Goal: Find specific page/section: Find specific page/section

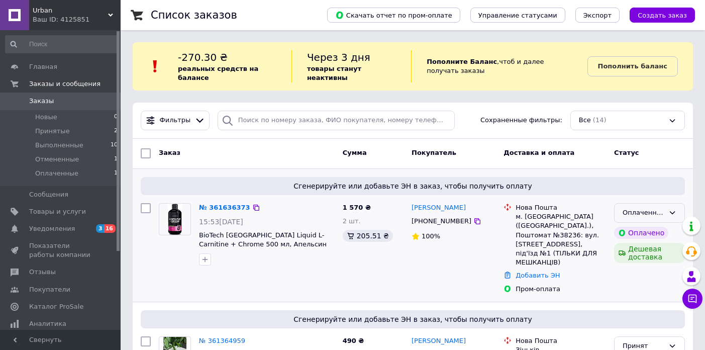
click at [634, 217] on div "Оплаченный" at bounding box center [643, 212] width 42 height 11
click at [636, 234] on li "Принят" at bounding box center [649, 233] width 70 height 19
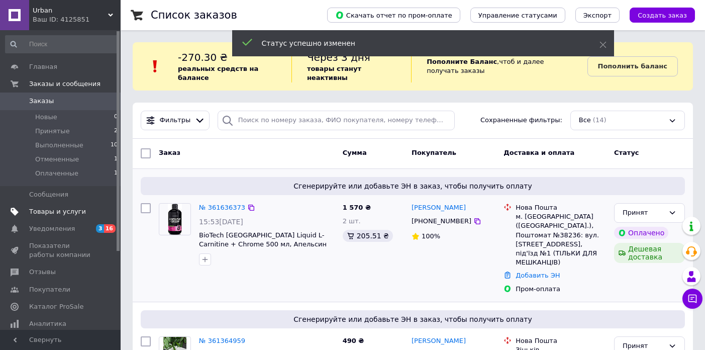
click at [68, 215] on span "Товары и услуги" at bounding box center [57, 211] width 57 height 9
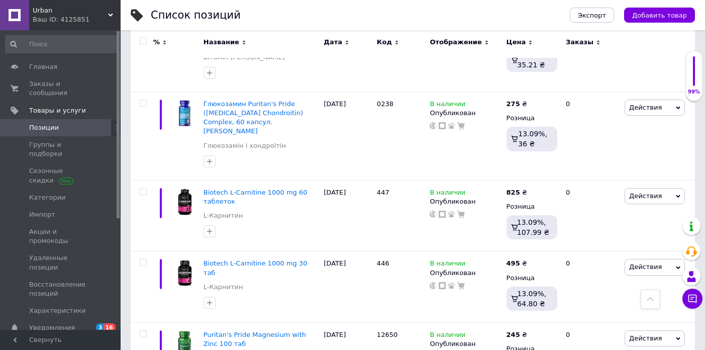
scroll to position [7253, 0]
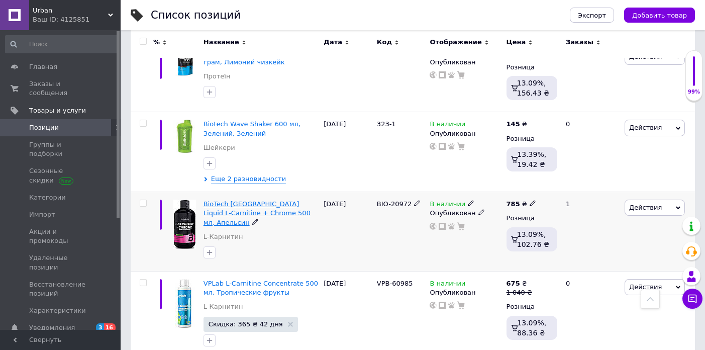
click at [265, 200] on span "BioTech [GEOGRAPHIC_DATA] Liquid L-Carnitine + Chrome 500 мл, Апельсин" at bounding box center [256, 213] width 107 height 26
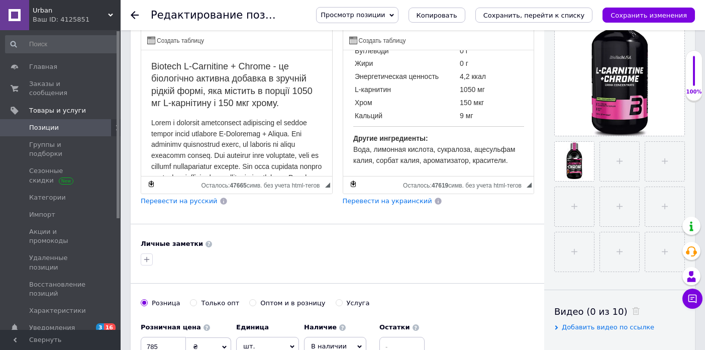
scroll to position [464, 0]
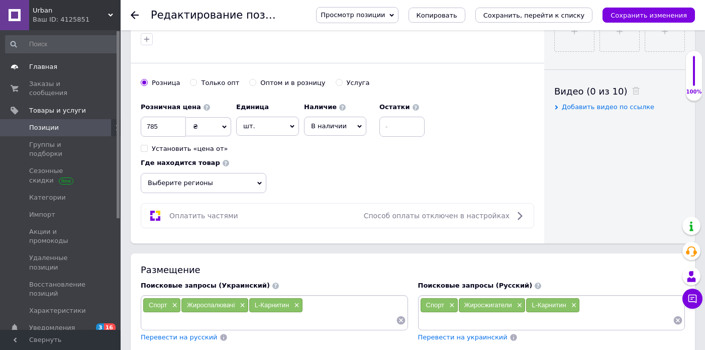
click at [65, 73] on link "Главная" at bounding box center [62, 66] width 124 height 17
